Goal: Check status: Check status

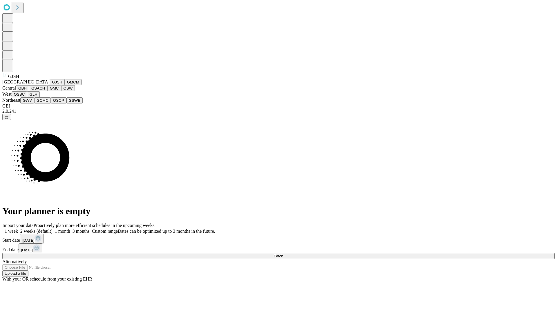
click at [50, 85] on button "GJSH" at bounding box center [57, 82] width 15 height 6
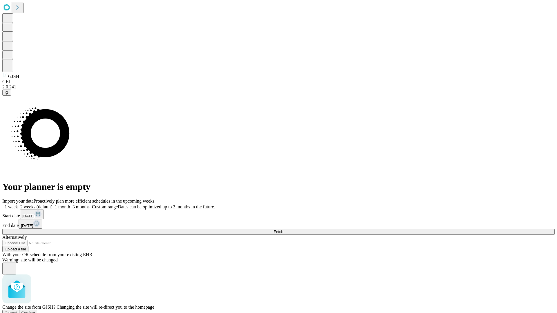
click at [35, 311] on span "Confirm" at bounding box center [28, 313] width 14 height 4
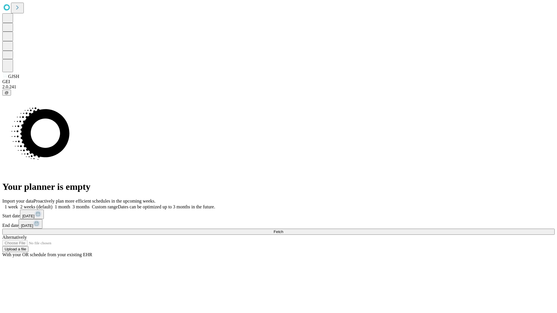
click at [53, 205] on label "2 weeks (default)" at bounding box center [35, 207] width 35 height 5
click at [283, 230] on span "Fetch" at bounding box center [279, 232] width 10 height 4
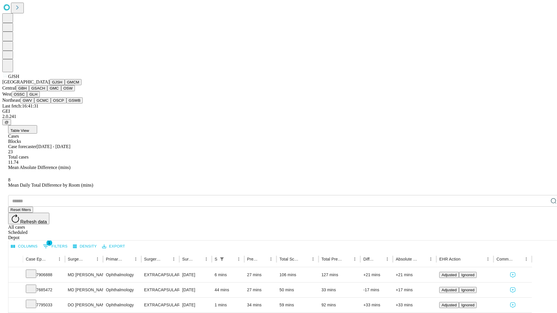
click at [65, 85] on button "GMCM" at bounding box center [73, 82] width 17 height 6
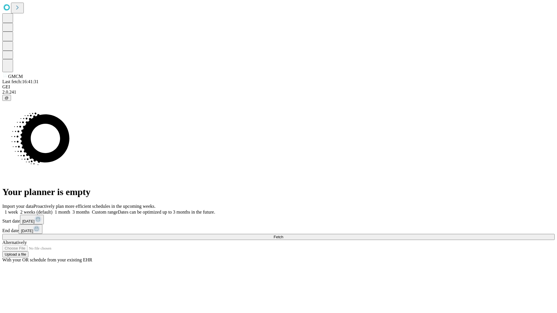
click at [53, 210] on label "2 weeks (default)" at bounding box center [35, 212] width 35 height 5
click at [283, 235] on span "Fetch" at bounding box center [279, 237] width 10 height 4
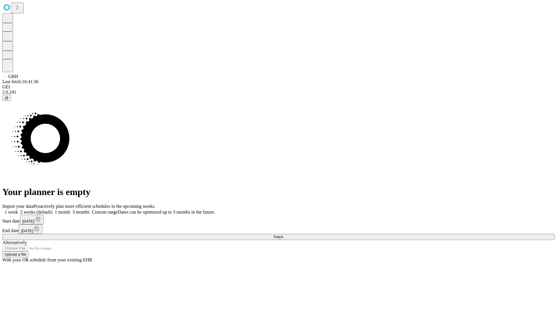
click at [53, 210] on label "2 weeks (default)" at bounding box center [35, 212] width 35 height 5
click at [283, 235] on span "Fetch" at bounding box center [279, 237] width 10 height 4
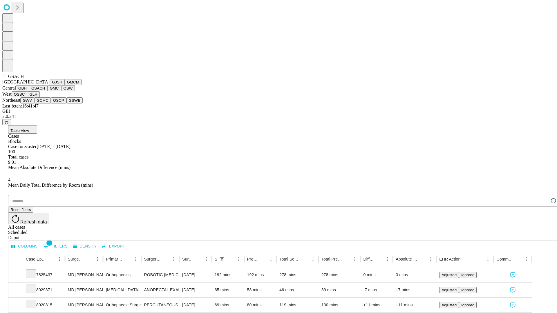
click at [47, 91] on button "GMC" at bounding box center [54, 88] width 14 height 6
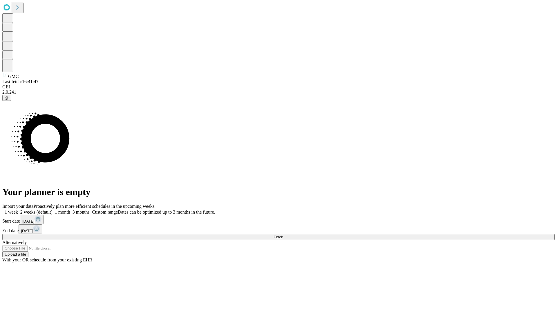
click at [53, 210] on label "2 weeks (default)" at bounding box center [35, 212] width 35 height 5
click at [283, 235] on span "Fetch" at bounding box center [279, 237] width 10 height 4
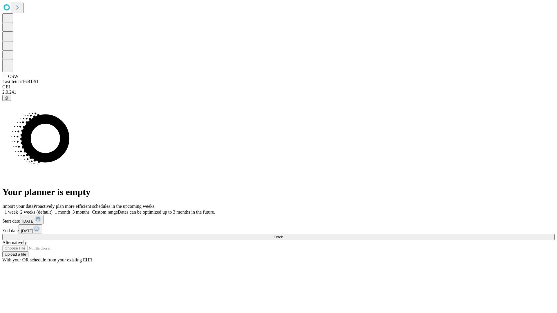
click at [283, 235] on span "Fetch" at bounding box center [279, 237] width 10 height 4
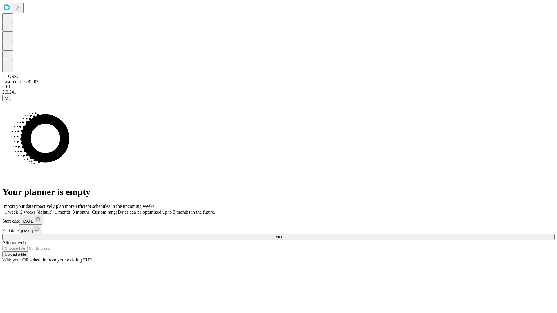
click at [53, 210] on label "2 weeks (default)" at bounding box center [35, 212] width 35 height 5
click at [283, 235] on span "Fetch" at bounding box center [279, 237] width 10 height 4
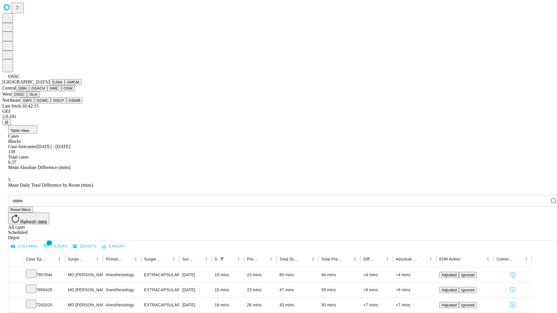
click at [39, 97] on button "GLH" at bounding box center [33, 94] width 12 height 6
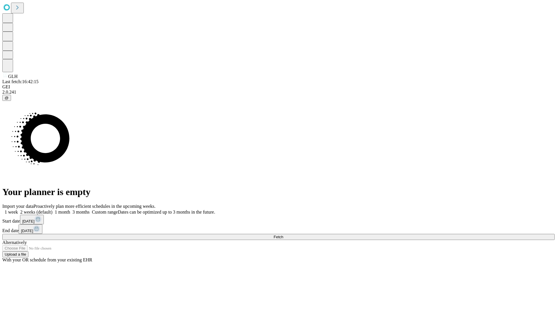
click at [53, 210] on label "2 weeks (default)" at bounding box center [35, 212] width 35 height 5
click at [283, 235] on span "Fetch" at bounding box center [279, 237] width 10 height 4
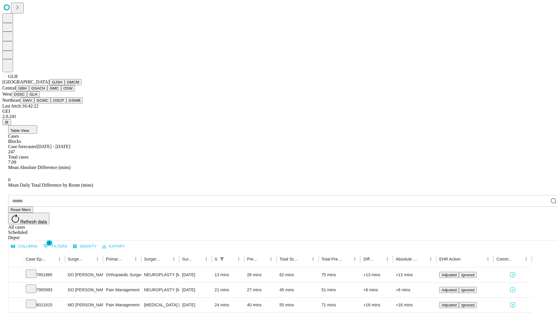
click at [34, 104] on button "GWV" at bounding box center [27, 100] width 14 height 6
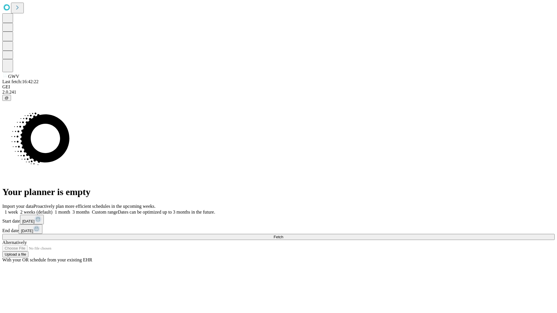
click at [53, 210] on label "2 weeks (default)" at bounding box center [35, 212] width 35 height 5
click at [283, 235] on span "Fetch" at bounding box center [279, 237] width 10 height 4
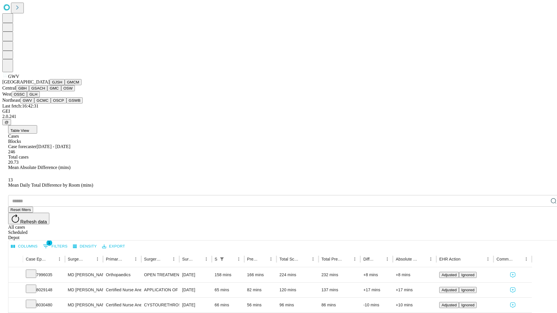
click at [45, 104] on button "GCMC" at bounding box center [42, 100] width 17 height 6
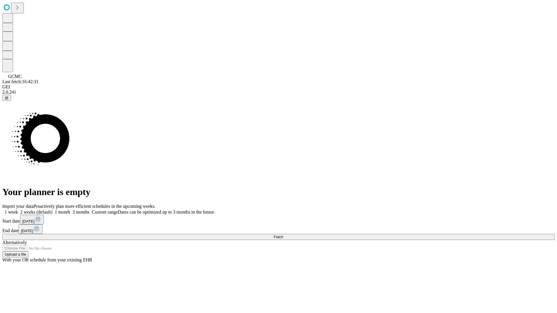
click at [283, 235] on span "Fetch" at bounding box center [279, 237] width 10 height 4
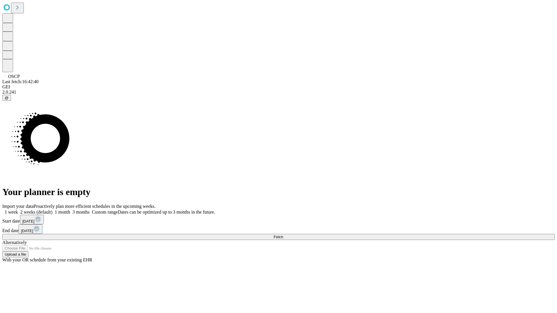
click at [53, 210] on label "2 weeks (default)" at bounding box center [35, 212] width 35 height 5
click at [283, 235] on span "Fetch" at bounding box center [279, 237] width 10 height 4
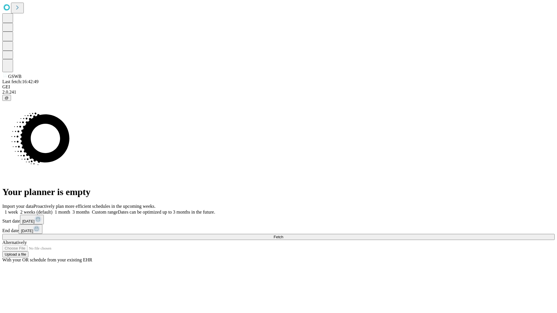
click at [53, 210] on label "2 weeks (default)" at bounding box center [35, 212] width 35 height 5
click at [283, 235] on span "Fetch" at bounding box center [279, 237] width 10 height 4
